Goal: Task Accomplishment & Management: Complete application form

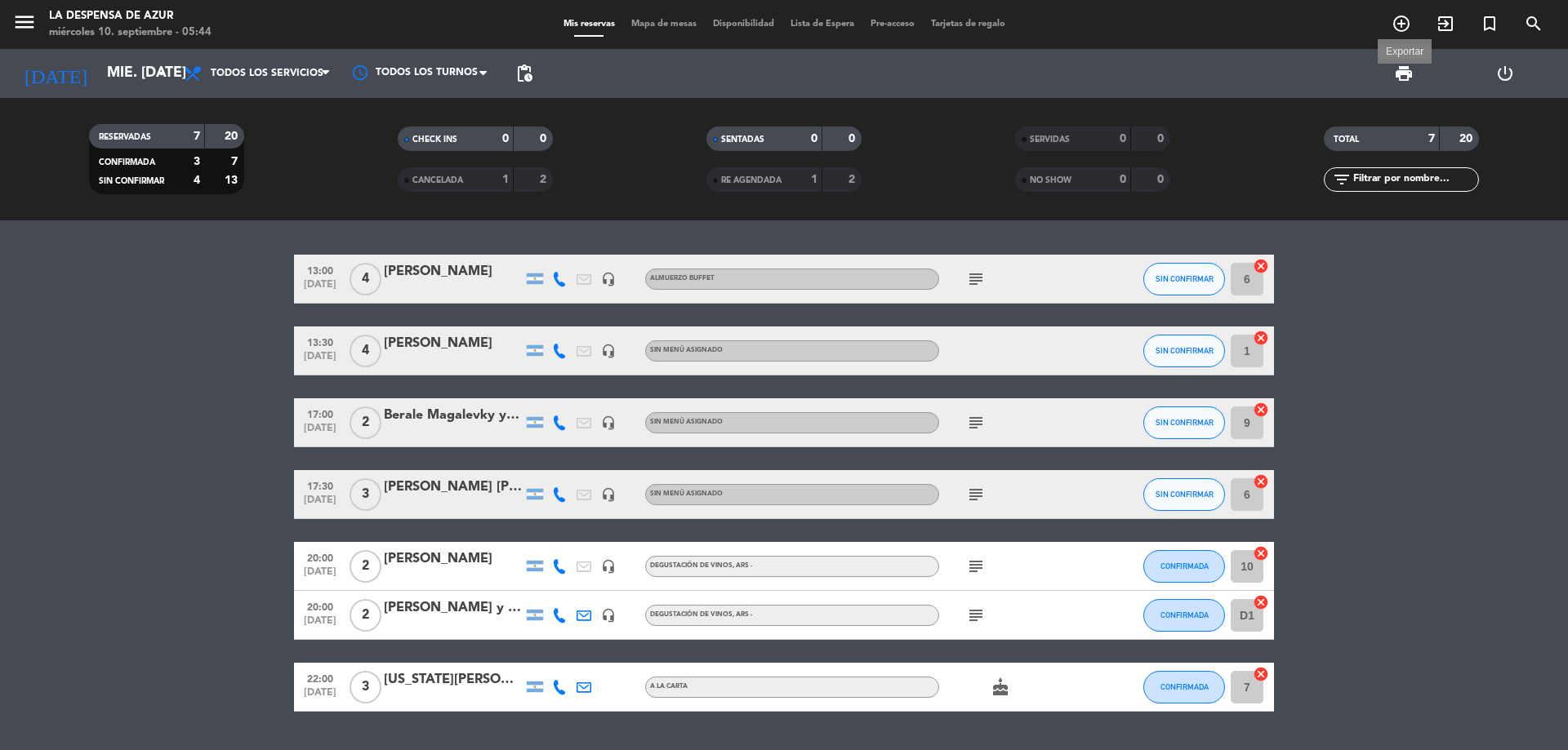
click at [1398, 65] on span "print" at bounding box center [1404, 74] width 20 height 20
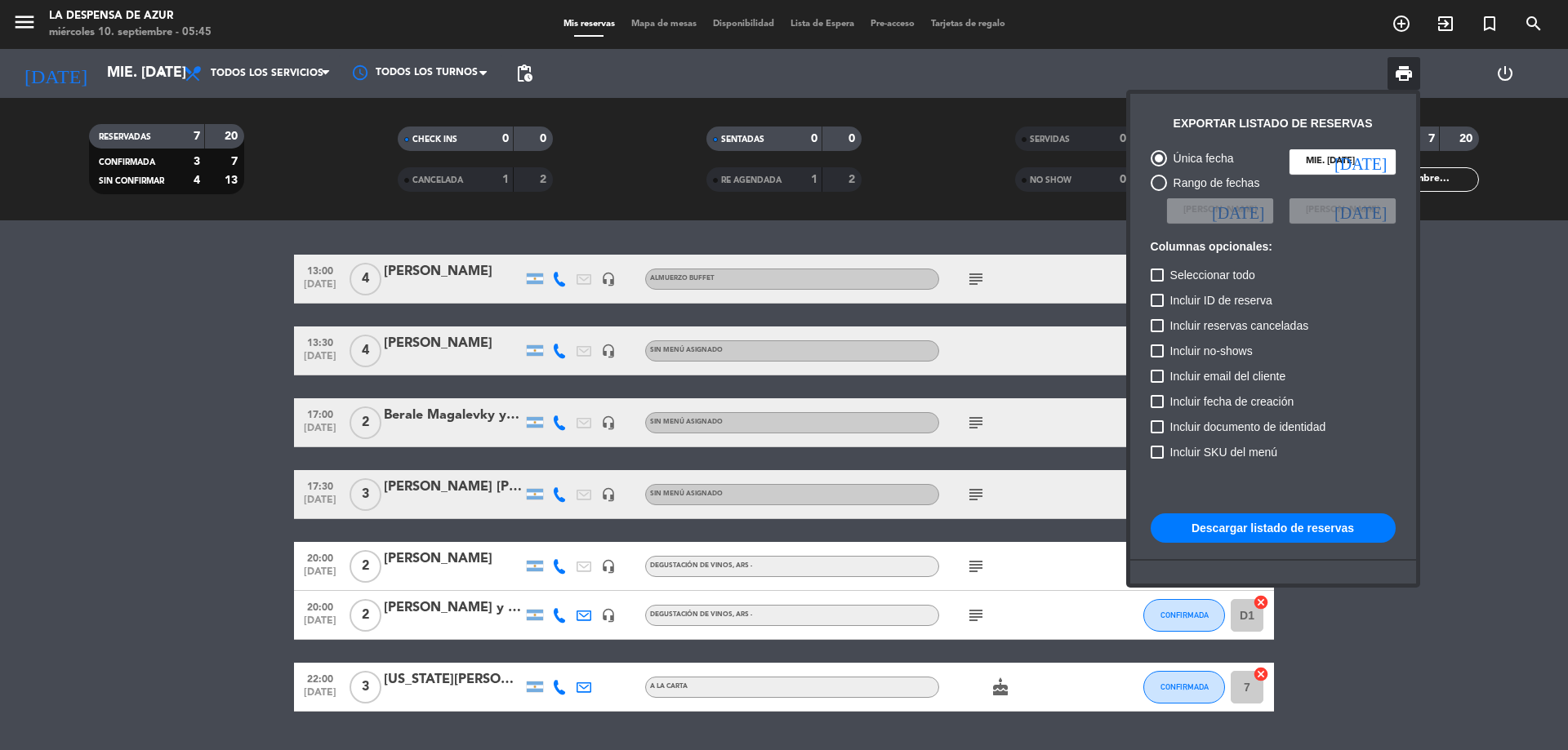
click at [1280, 550] on div "Única fecha mié. [DATE] [DATE] Rango de fechas Elegir Fecha [DATE] Elegir Fecha…" at bounding box center [1273, 406] width 261 height 530
click at [1287, 534] on button "Descargar listado de reservas" at bounding box center [1273, 529] width 245 height 30
click at [120, 63] on div at bounding box center [784, 375] width 1568 height 750
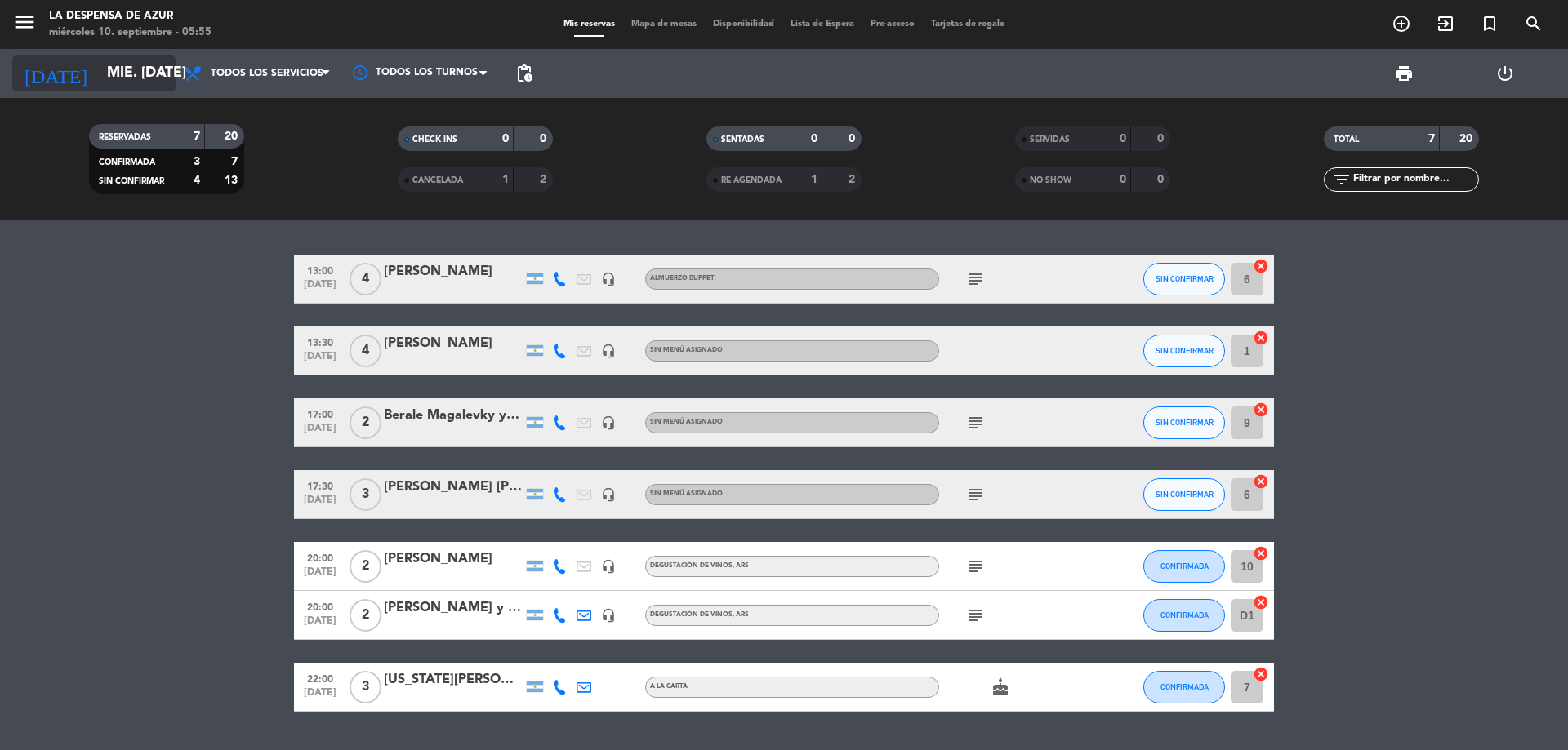
click at [156, 67] on icon "arrow_drop_down" at bounding box center [161, 74] width 20 height 20
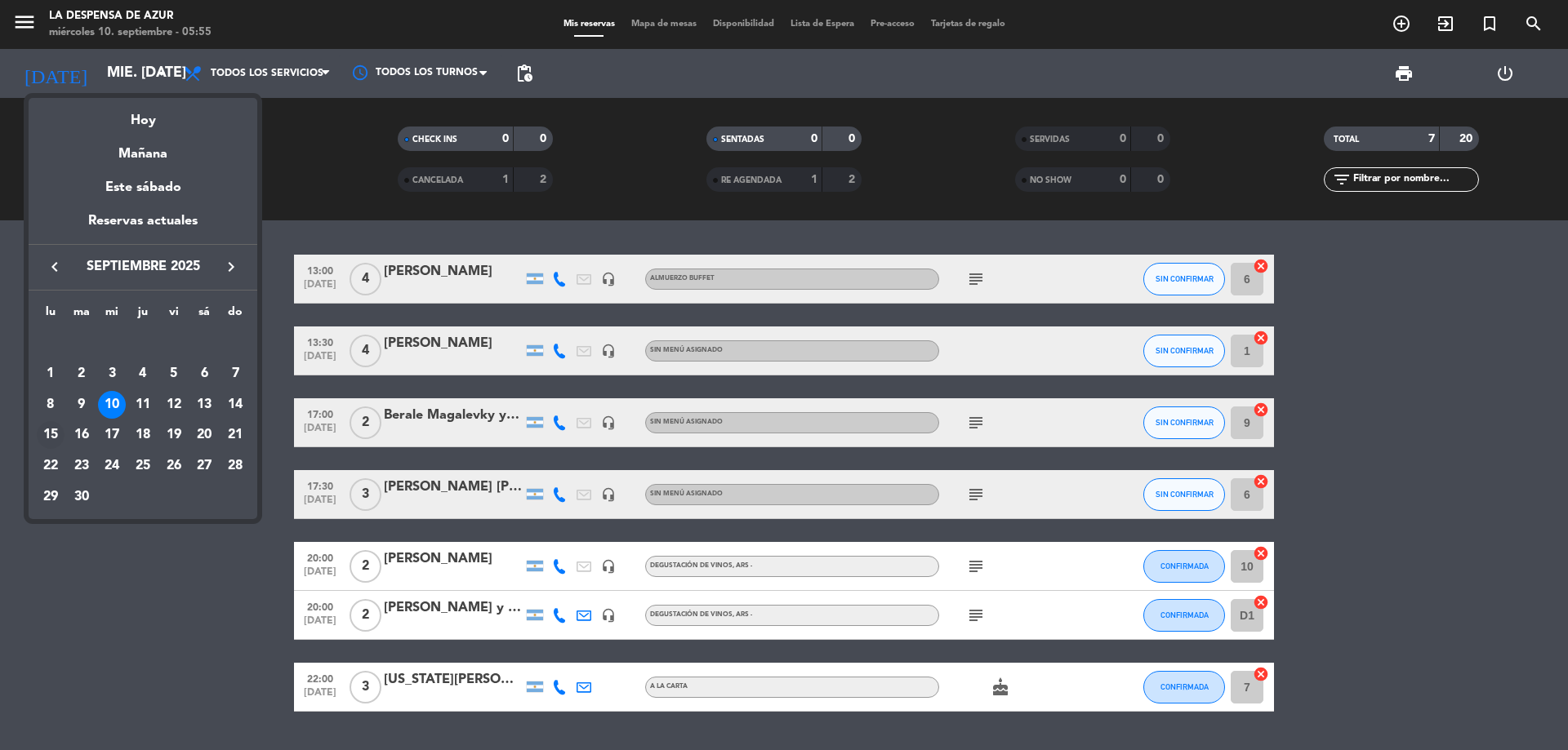
drag, startPoint x: 50, startPoint y: 435, endPoint x: 125, endPoint y: 409, distance: 79.4
click at [52, 434] on div "15" at bounding box center [50, 435] width 28 height 28
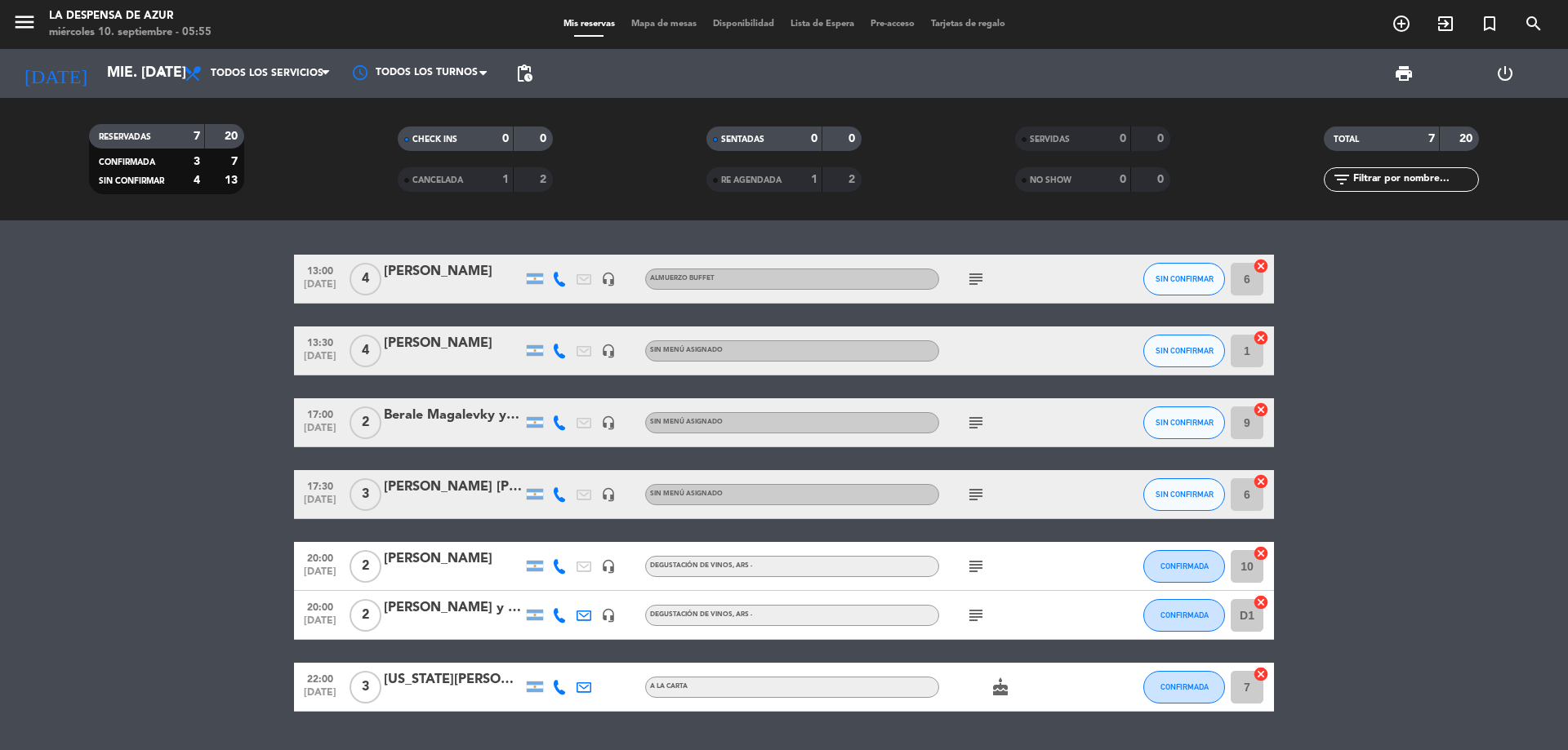
type input "lun. [DATE]"
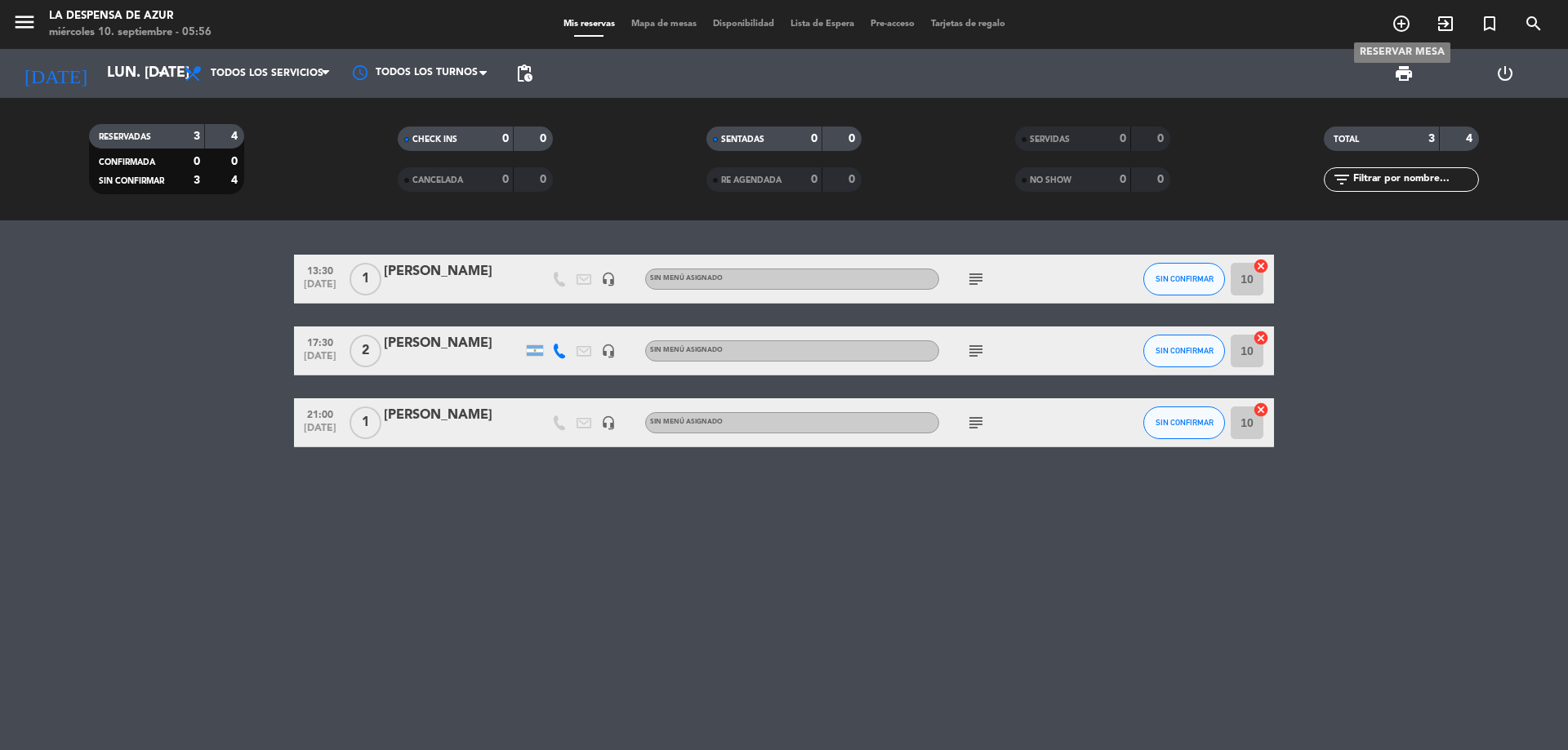
click at [1409, 27] on icon "add_circle_outline" at bounding box center [1402, 24] width 20 height 20
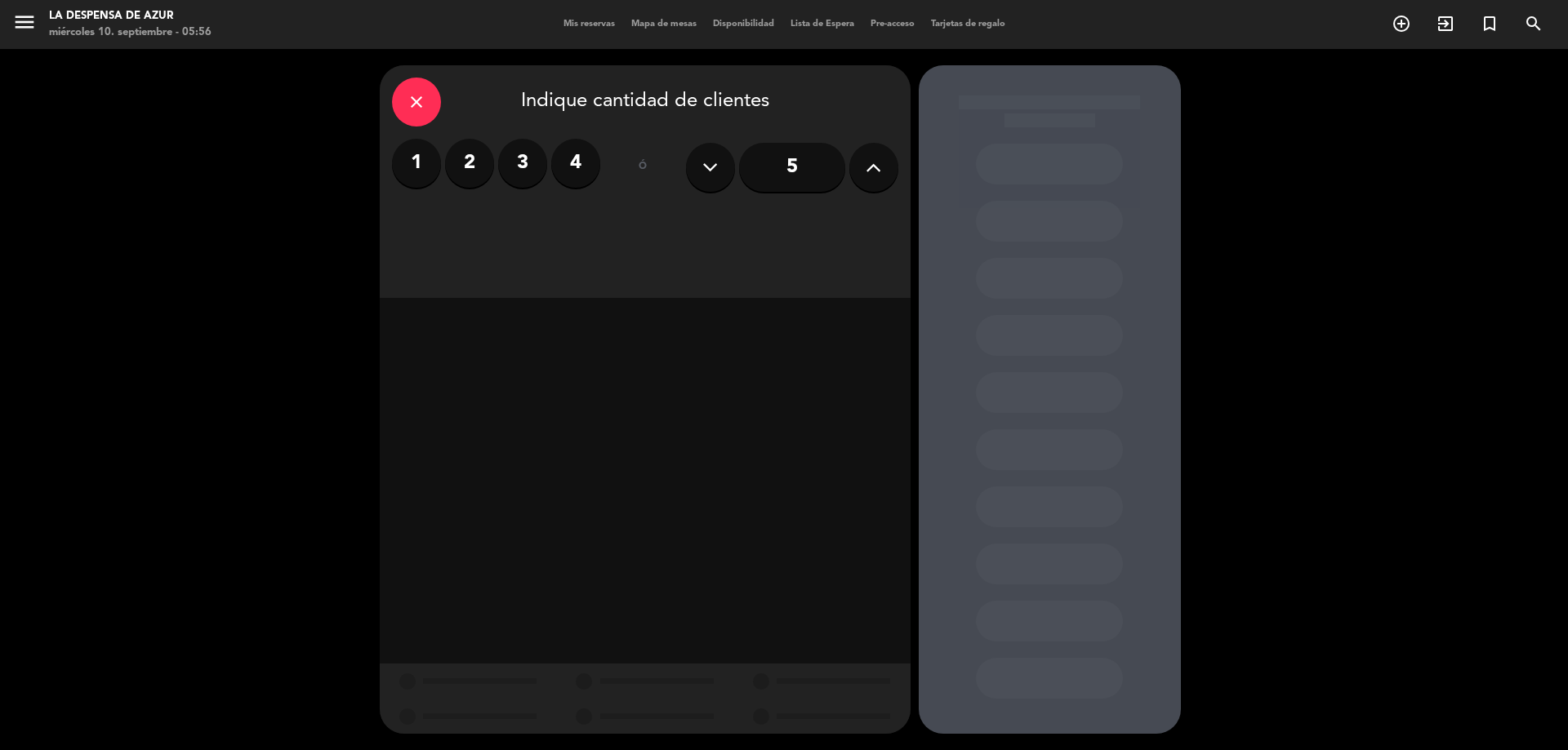
click at [534, 151] on label "3" at bounding box center [523, 163] width 49 height 49
click at [722, 216] on div "Brunch" at bounding box center [708, 223] width 123 height 32
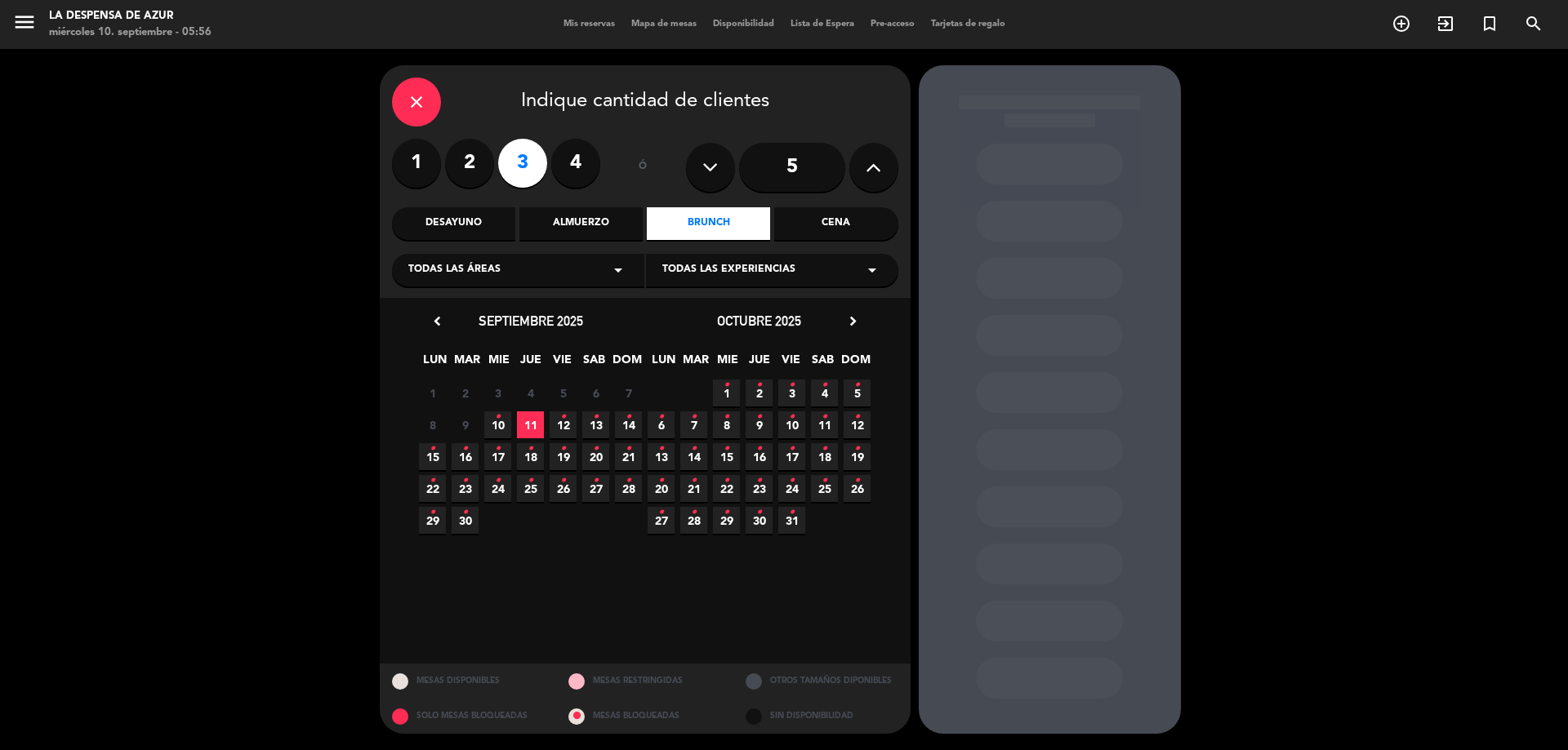
click at [423, 454] on span "15 •" at bounding box center [432, 457] width 27 height 27
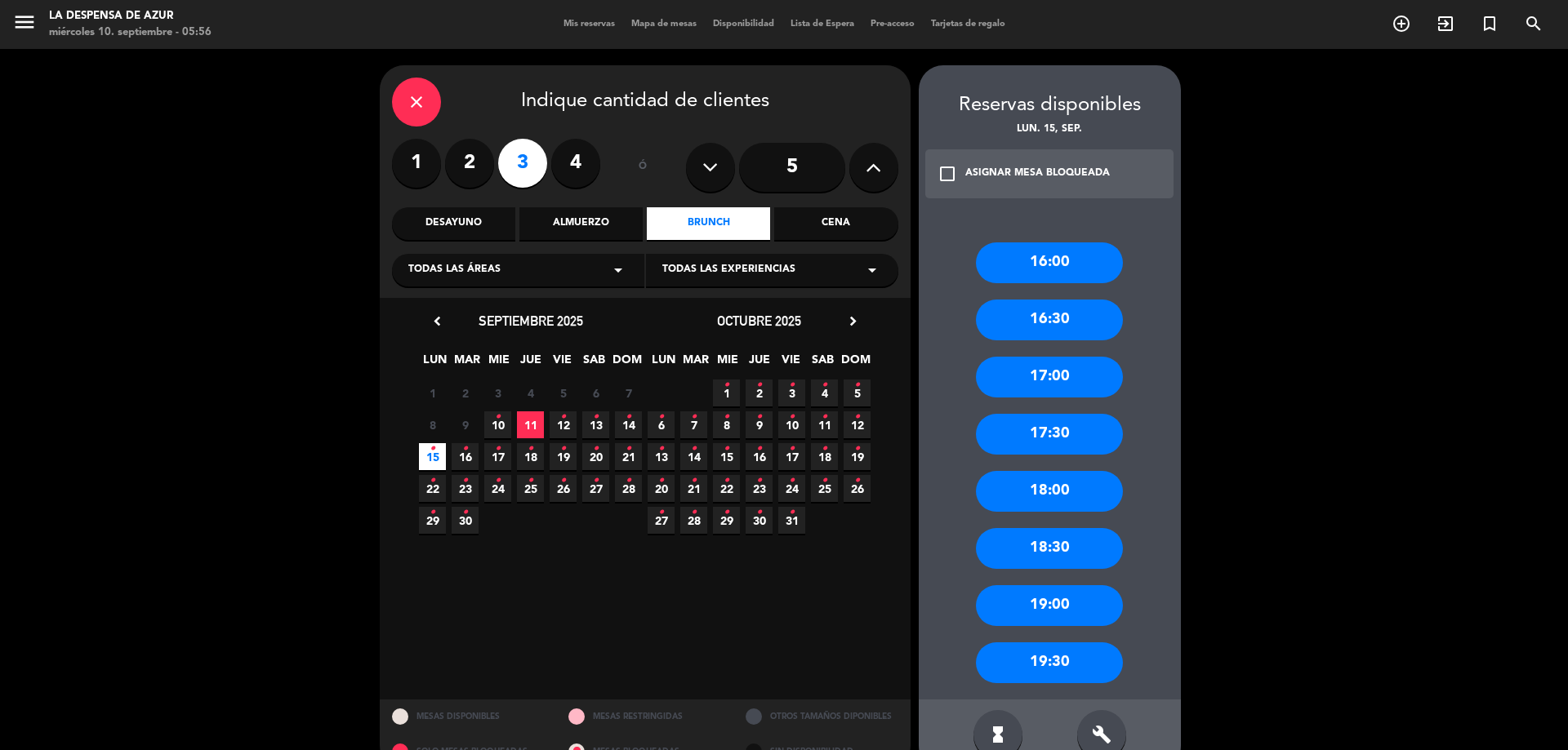
click at [1065, 324] on div "16:30" at bounding box center [1048, 319] width 147 height 40
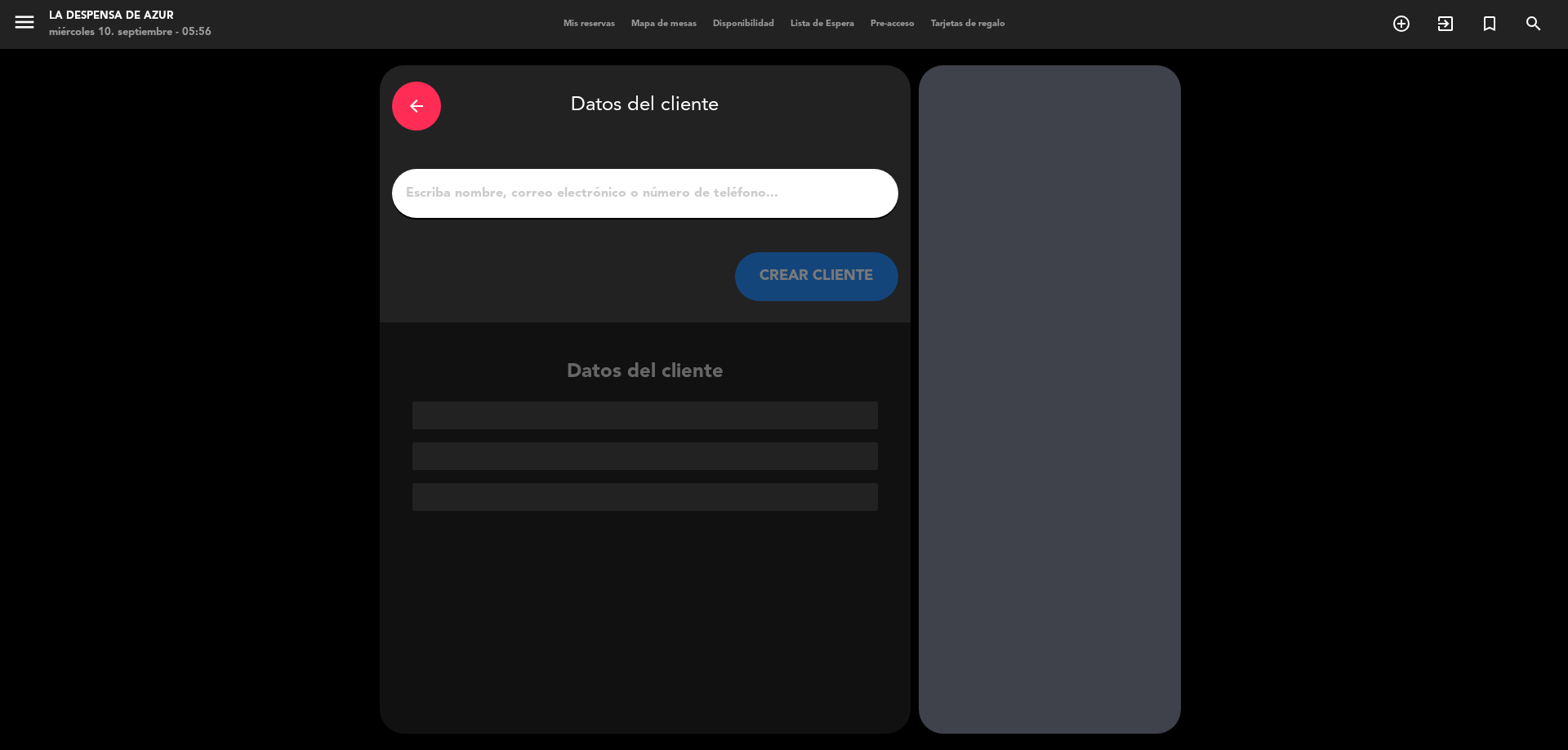
click at [415, 99] on icon "arrow_back" at bounding box center [416, 106] width 20 height 20
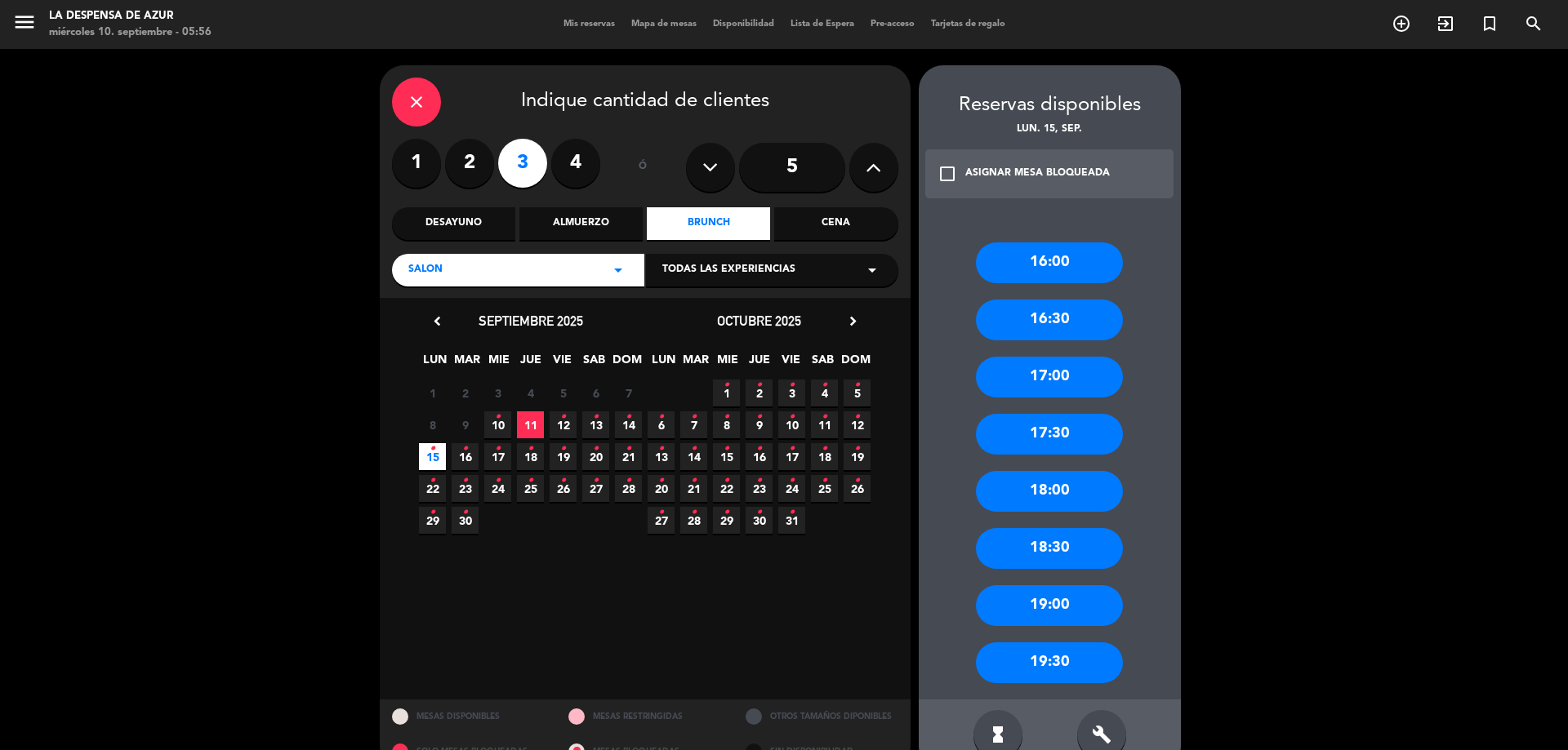
click at [1063, 255] on div "16:00" at bounding box center [1048, 262] width 147 height 40
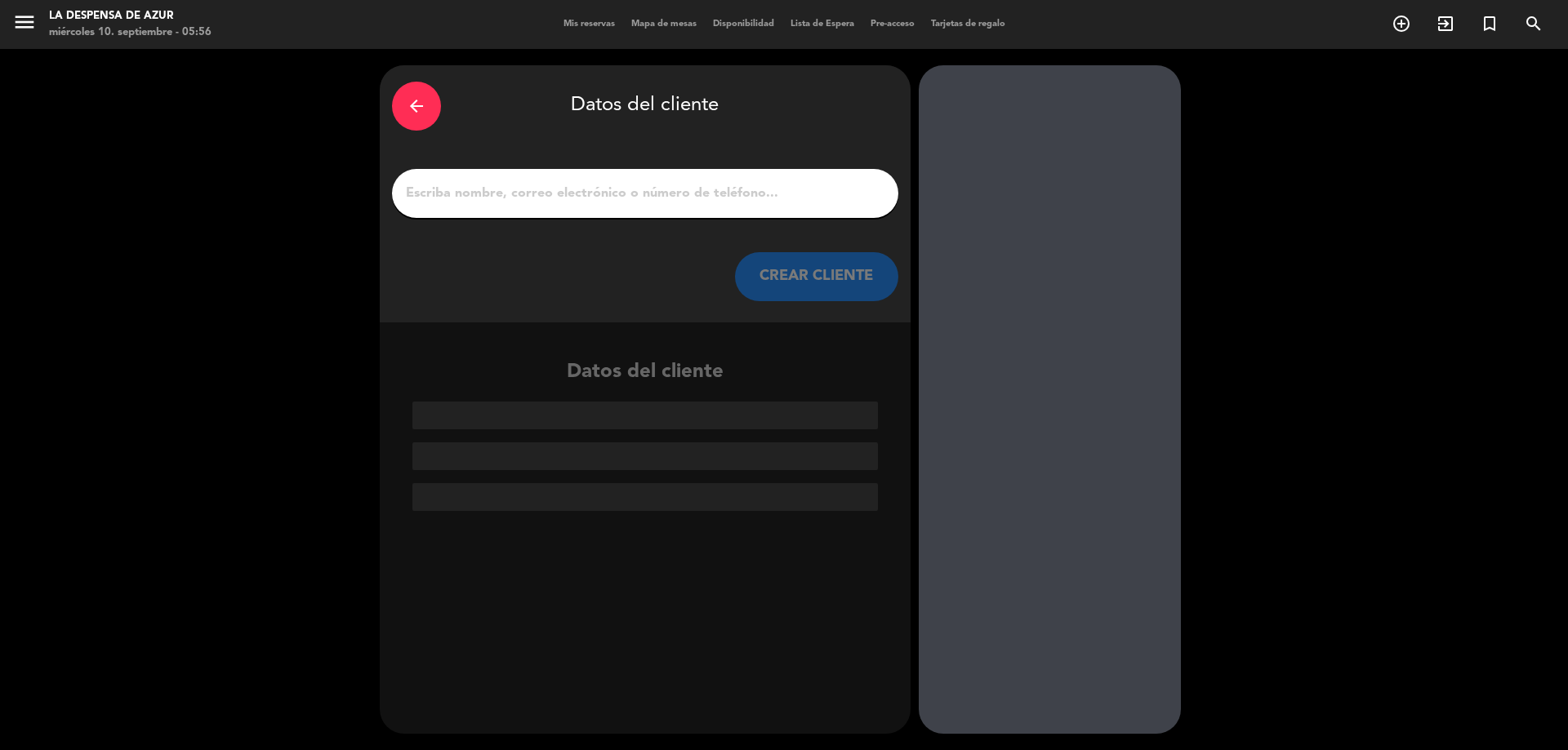
click at [759, 189] on input "1" at bounding box center [645, 193] width 481 height 23
paste input "3516006188"
type input "3516006188"
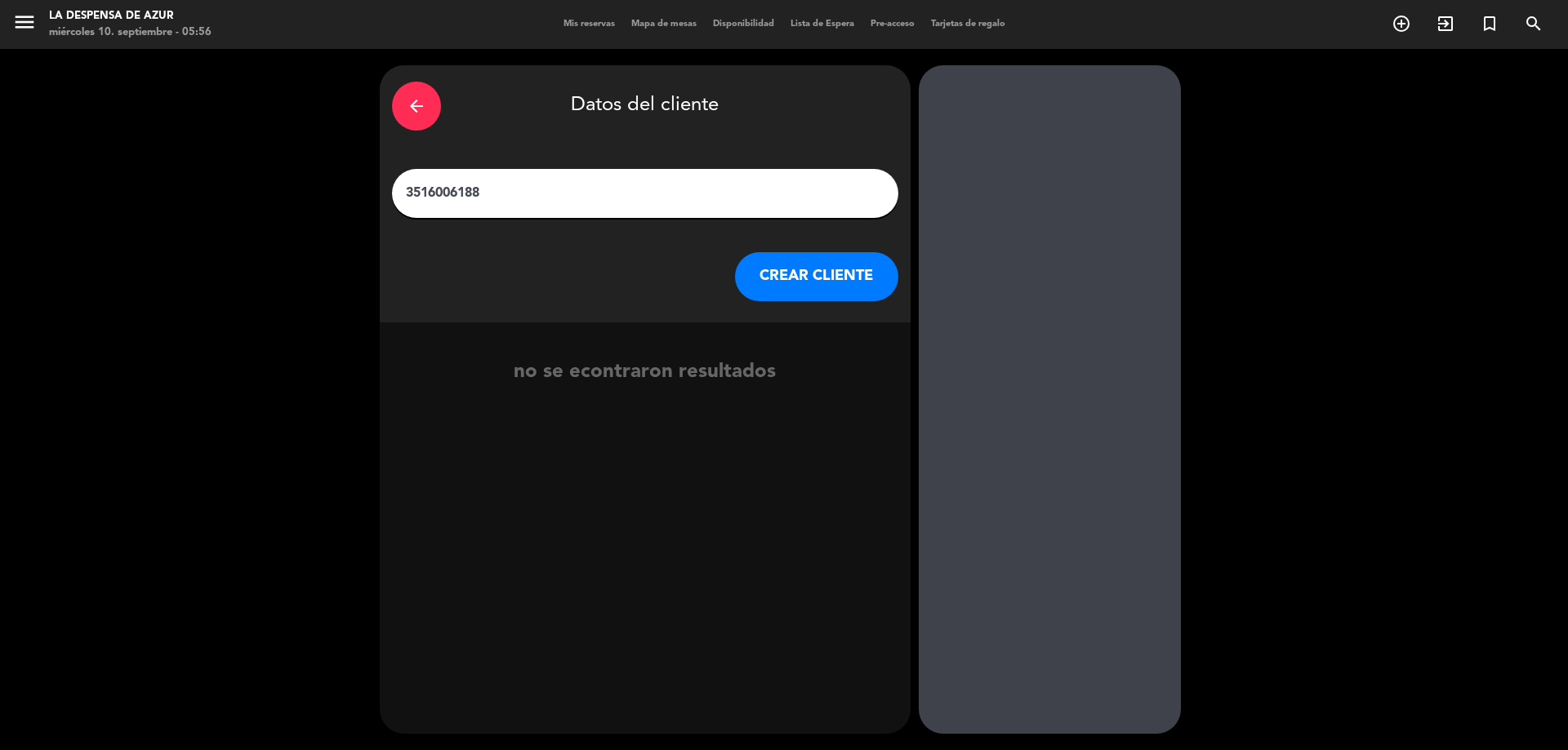
drag, startPoint x: 496, startPoint y: 194, endPoint x: 386, endPoint y: 201, distance: 110.2
click at [386, 201] on div "arrow_back Datos del cliente 3516006188 CREAR CLIENTE" at bounding box center [645, 193] width 531 height 257
type input "[PERSON_NAME]"
click at [822, 255] on button "CREAR CLIENTE" at bounding box center [817, 277] width 163 height 49
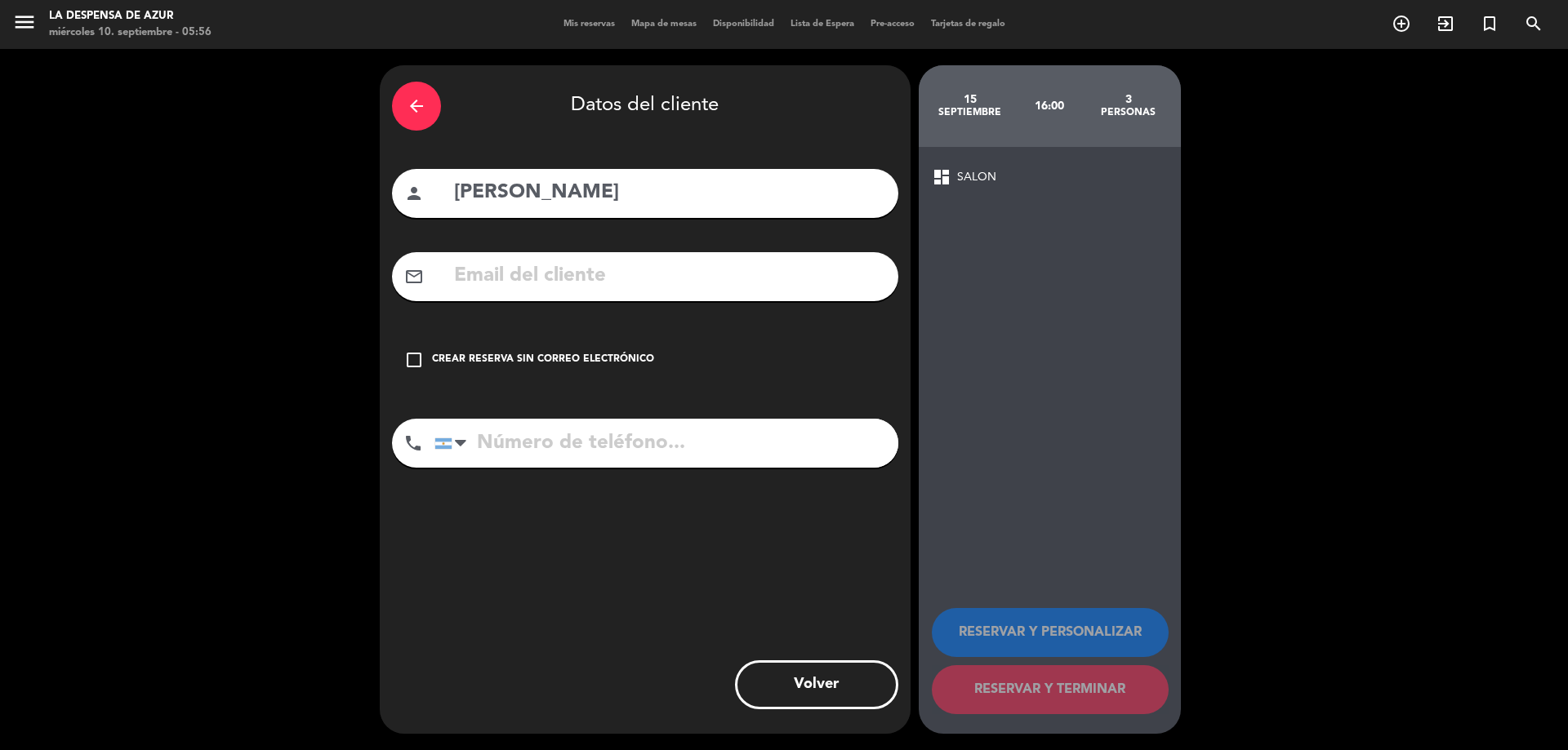
click at [422, 357] on icon "check_box_outline_blank" at bounding box center [414, 360] width 20 height 20
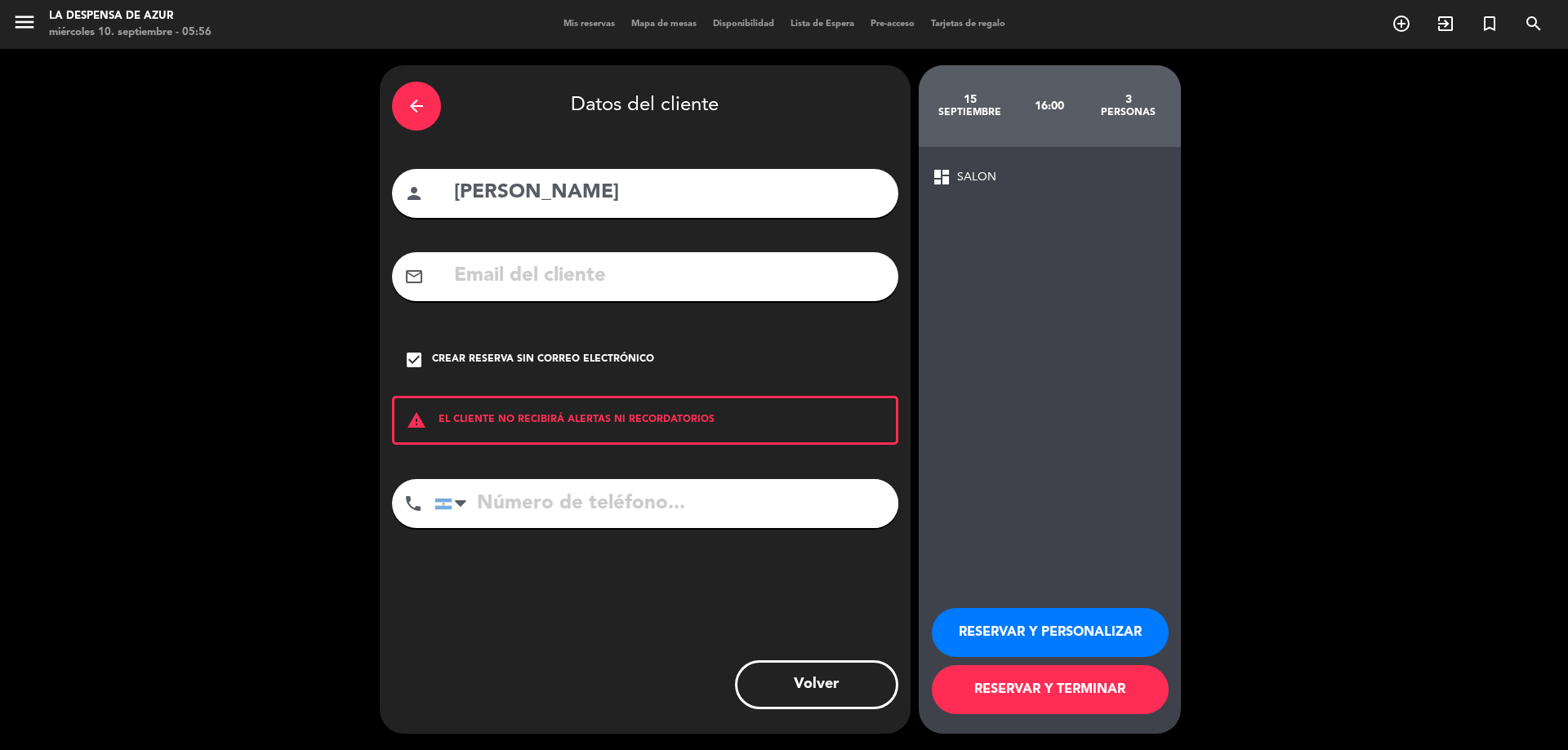
click at [620, 511] on input "tel" at bounding box center [665, 504] width 464 height 49
paste input "3516006188"
type input "3516006188"
click at [1062, 614] on button "RESERVAR Y PERSONALIZAR" at bounding box center [1050, 633] width 237 height 49
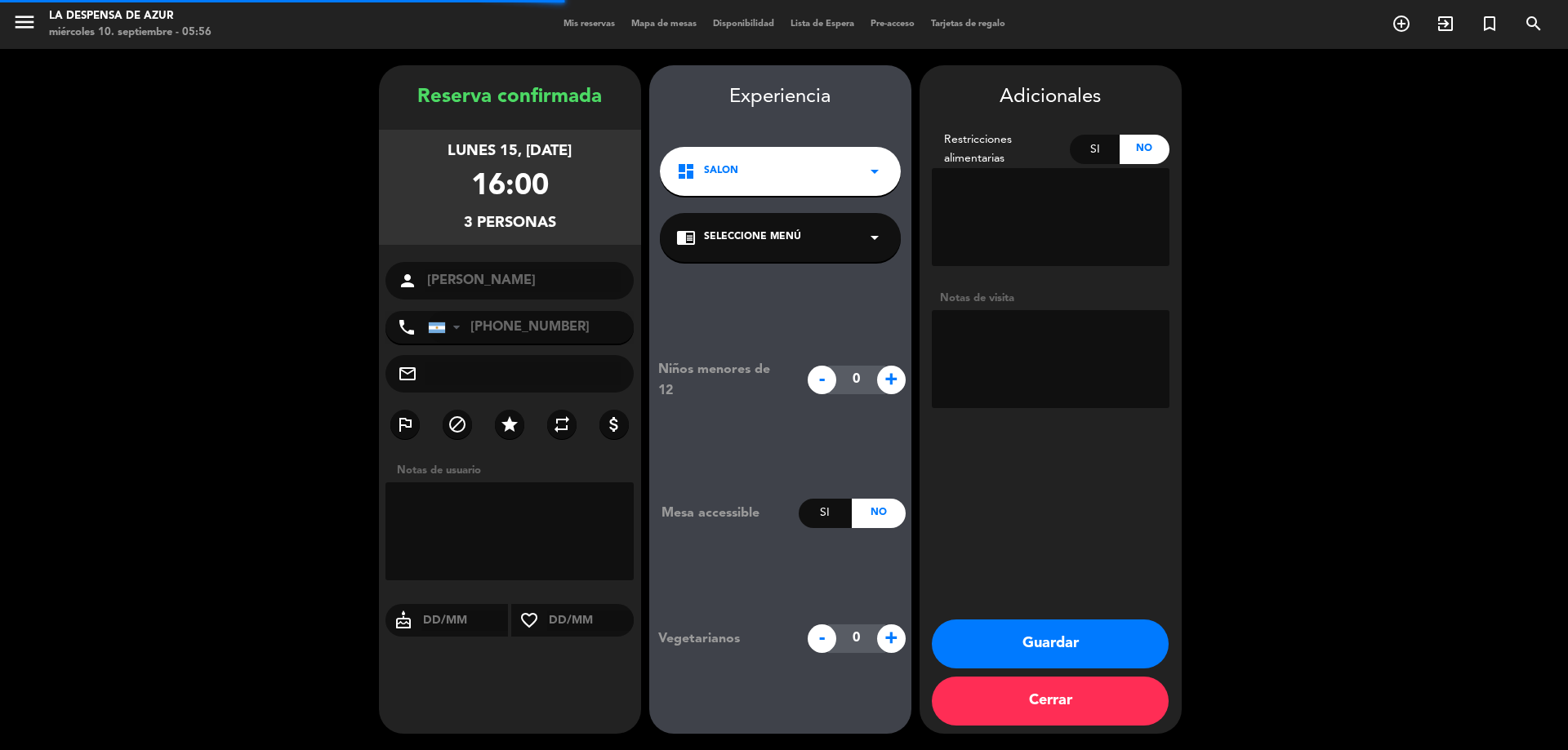
click at [1026, 341] on textarea at bounding box center [1050, 359] width 237 height 98
type textarea "Externos"
click at [1004, 657] on button "Guardar" at bounding box center [1050, 645] width 237 height 49
